Goal: Task Accomplishment & Management: Manage account settings

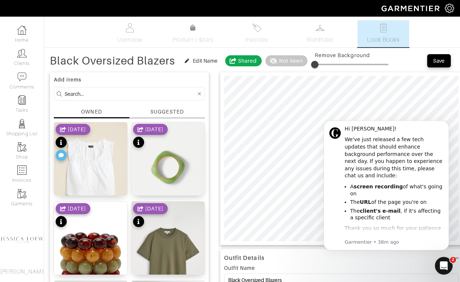
click at [315, 134] on html "Hi Jessica! We've just released a few tech updates that should enhance backgrou…" at bounding box center [387, 194] width 148 height 167
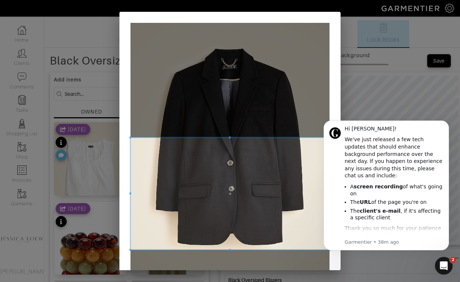
click at [260, 216] on span at bounding box center [230, 194] width 199 height 112
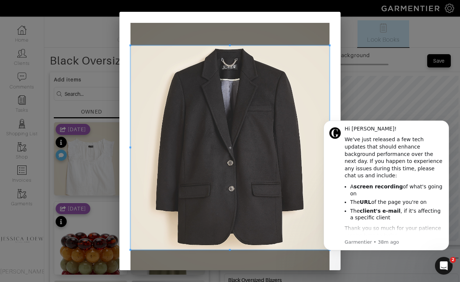
click at [240, 46] on div at bounding box center [230, 147] width 199 height 204
click at [447, 123] on icon "Dismiss notification" at bounding box center [447, 122] width 3 height 3
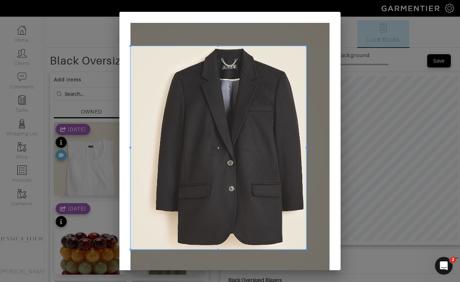
click at [306, 153] on div at bounding box center [219, 148] width 176 height 204
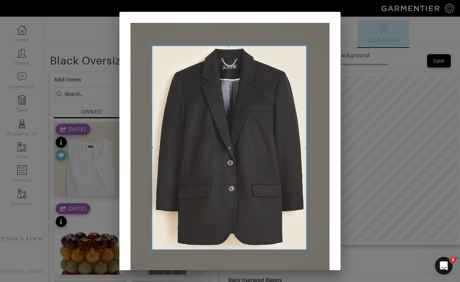
click at [152, 150] on div at bounding box center [229, 148] width 154 height 204
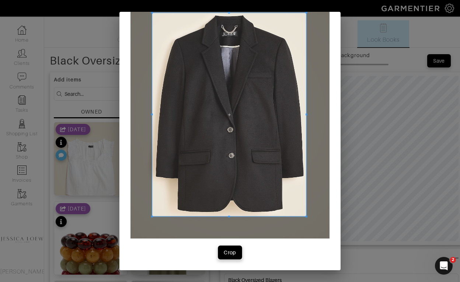
click at [229, 257] on button "Crop" at bounding box center [230, 252] width 24 height 13
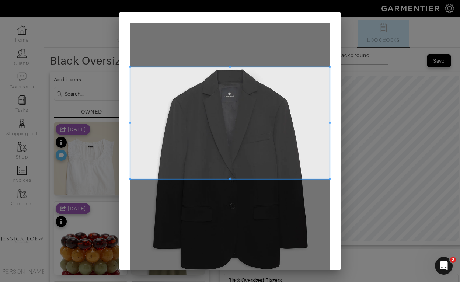
click at [229, 126] on span at bounding box center [230, 123] width 199 height 112
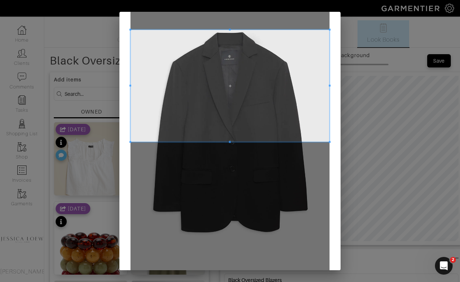
scroll to position [38, 0]
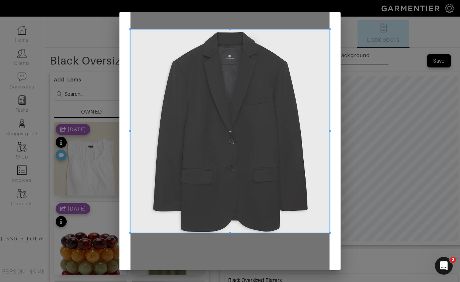
click at [239, 233] on div at bounding box center [230, 132] width 199 height 204
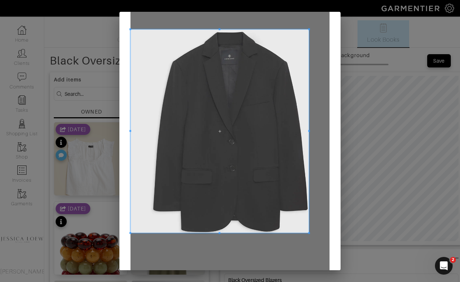
click at [309, 133] on div at bounding box center [220, 132] width 179 height 204
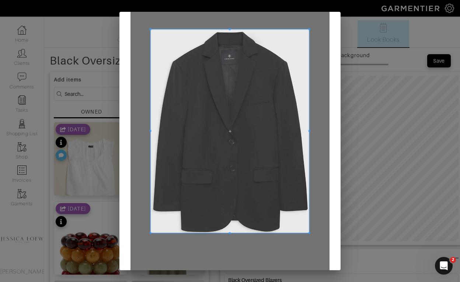
click at [151, 133] on div at bounding box center [230, 132] width 159 height 204
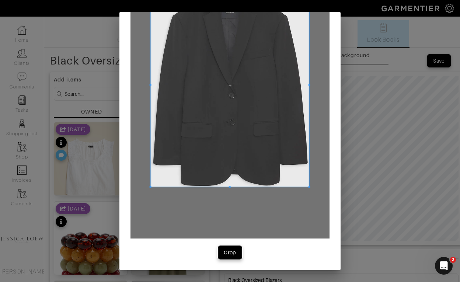
click at [226, 253] on div "Crop" at bounding box center [230, 252] width 13 height 7
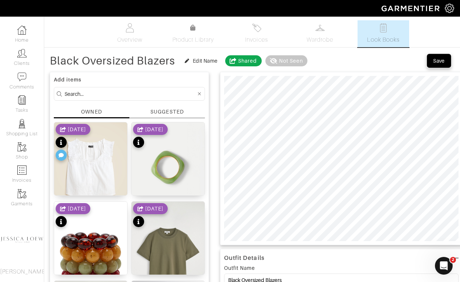
click at [433, 63] on div "Save" at bounding box center [439, 60] width 12 height 7
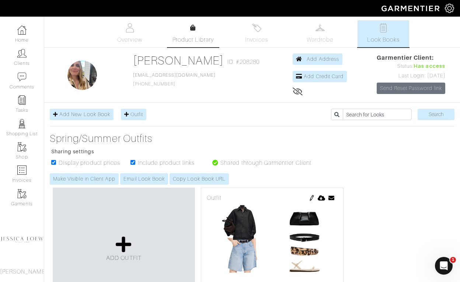
click at [197, 32] on link "Product Library" at bounding box center [193, 34] width 52 height 21
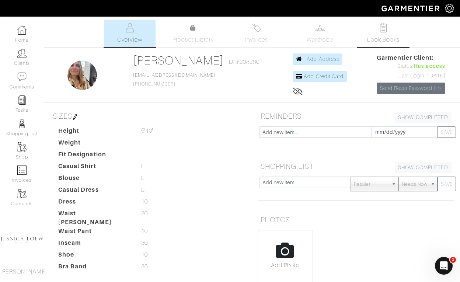
click at [382, 36] on span "Look Books" at bounding box center [383, 39] width 33 height 9
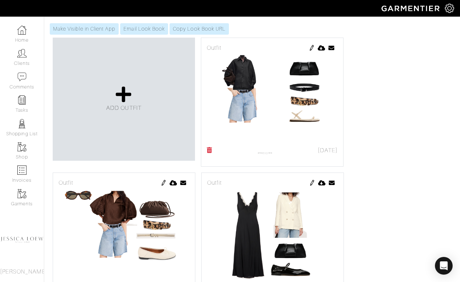
scroll to position [148, 0]
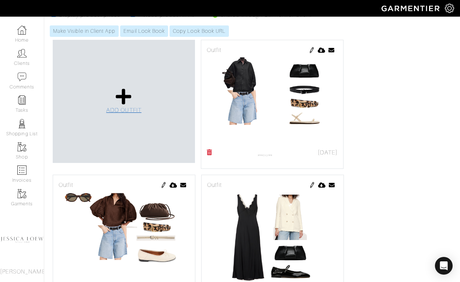
click at [125, 100] on icon at bounding box center [124, 97] width 16 height 18
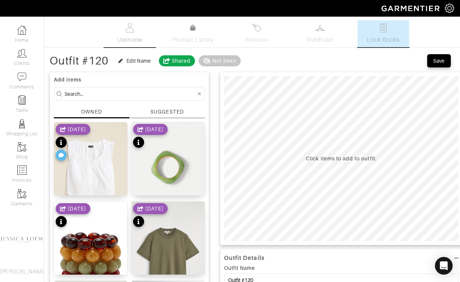
click at [140, 36] on span "Overview" at bounding box center [129, 39] width 25 height 9
click at [21, 58] on link "Clients" at bounding box center [22, 57] width 44 height 23
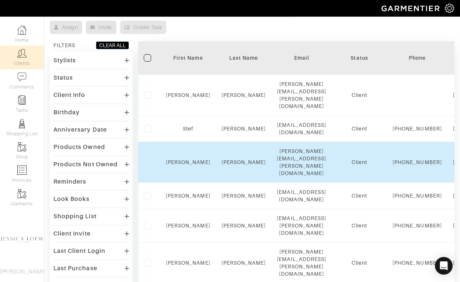
scroll to position [129, 0]
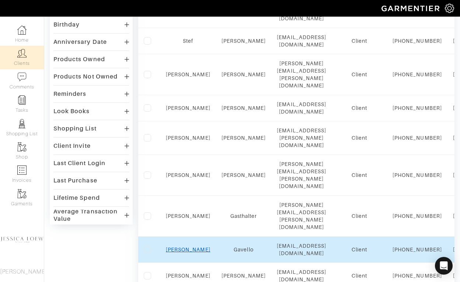
click at [191, 247] on link "Aubrey" at bounding box center [188, 250] width 45 height 6
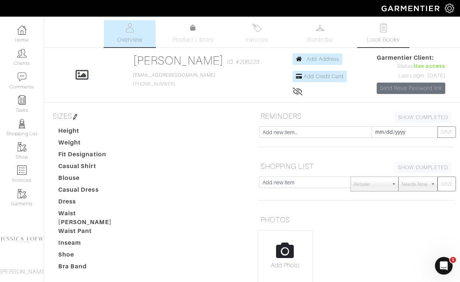
click at [382, 36] on span "Look Books" at bounding box center [383, 39] width 33 height 9
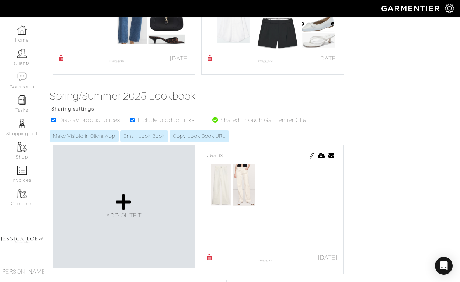
scroll to position [3756, 0]
